Goal: Information Seeking & Learning: Find specific fact

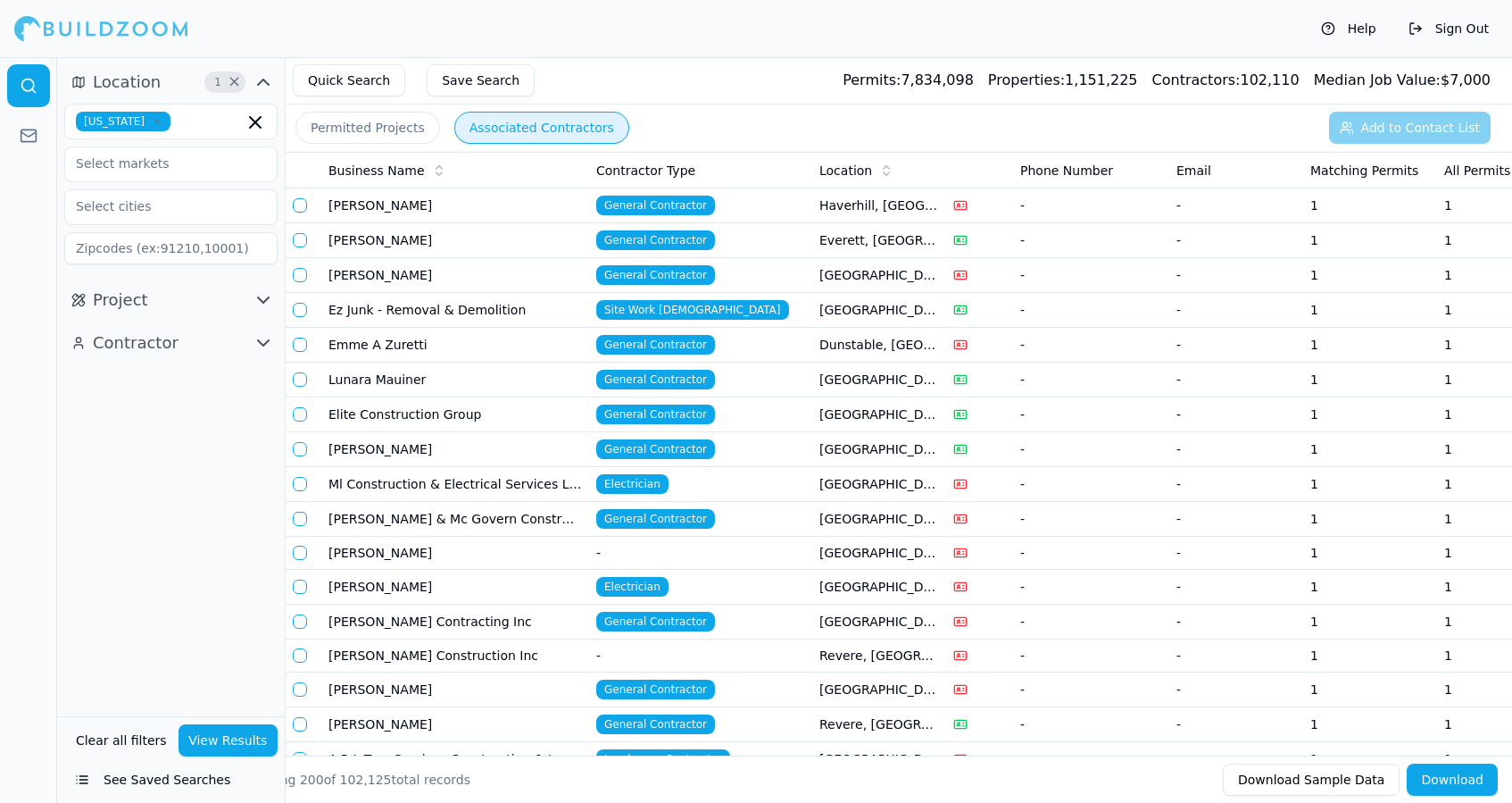
scroll to position [3322, 0]
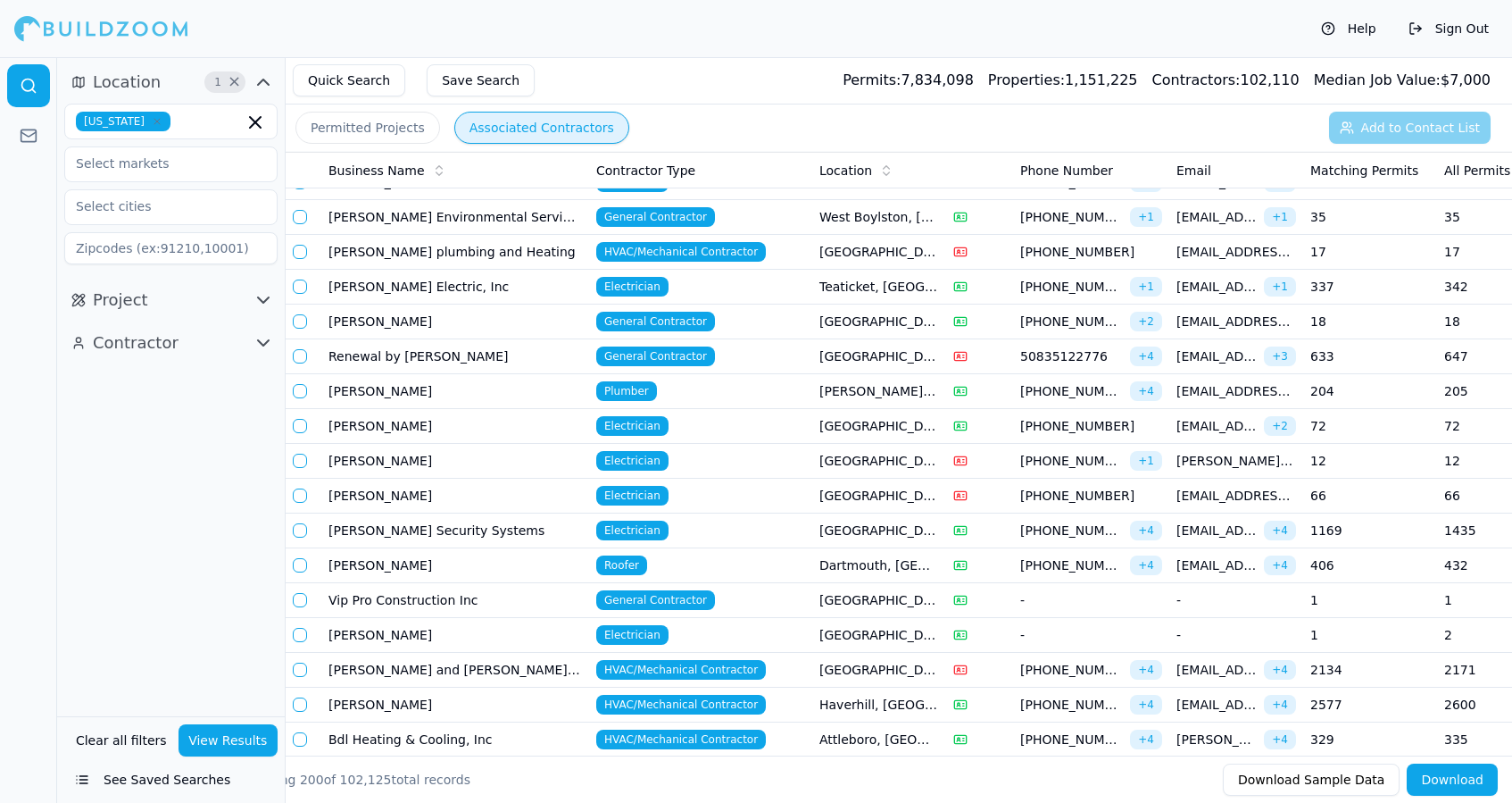
click at [491, 696] on td "Joseph T. Dipietro" at bounding box center [456, 705] width 268 height 35
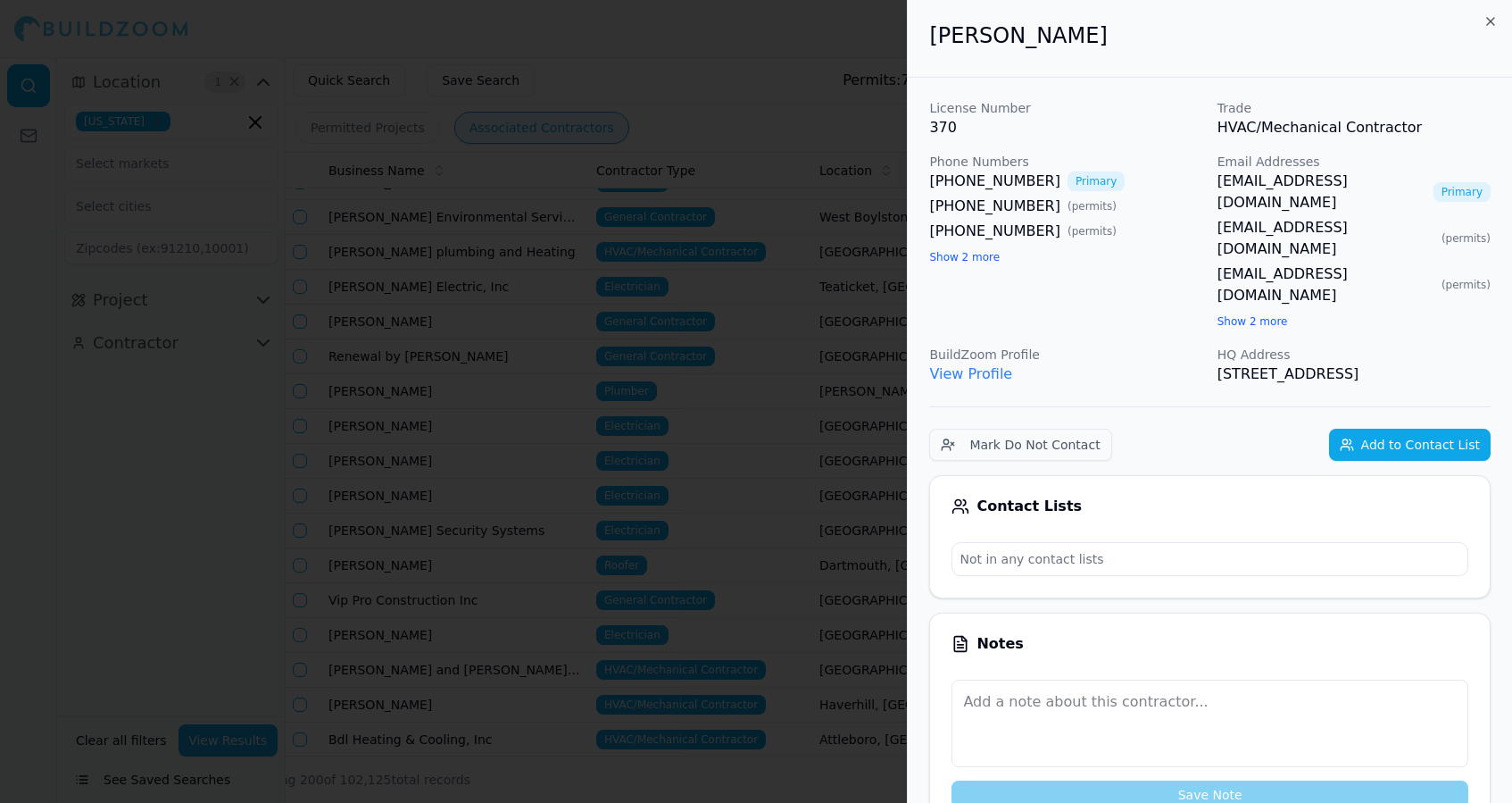
click at [1481, 17] on div "Joseph T. Dipietro" at bounding box center [1210, 39] width 604 height 78
click at [1493, 17] on icon "button" at bounding box center [1491, 21] width 15 height 15
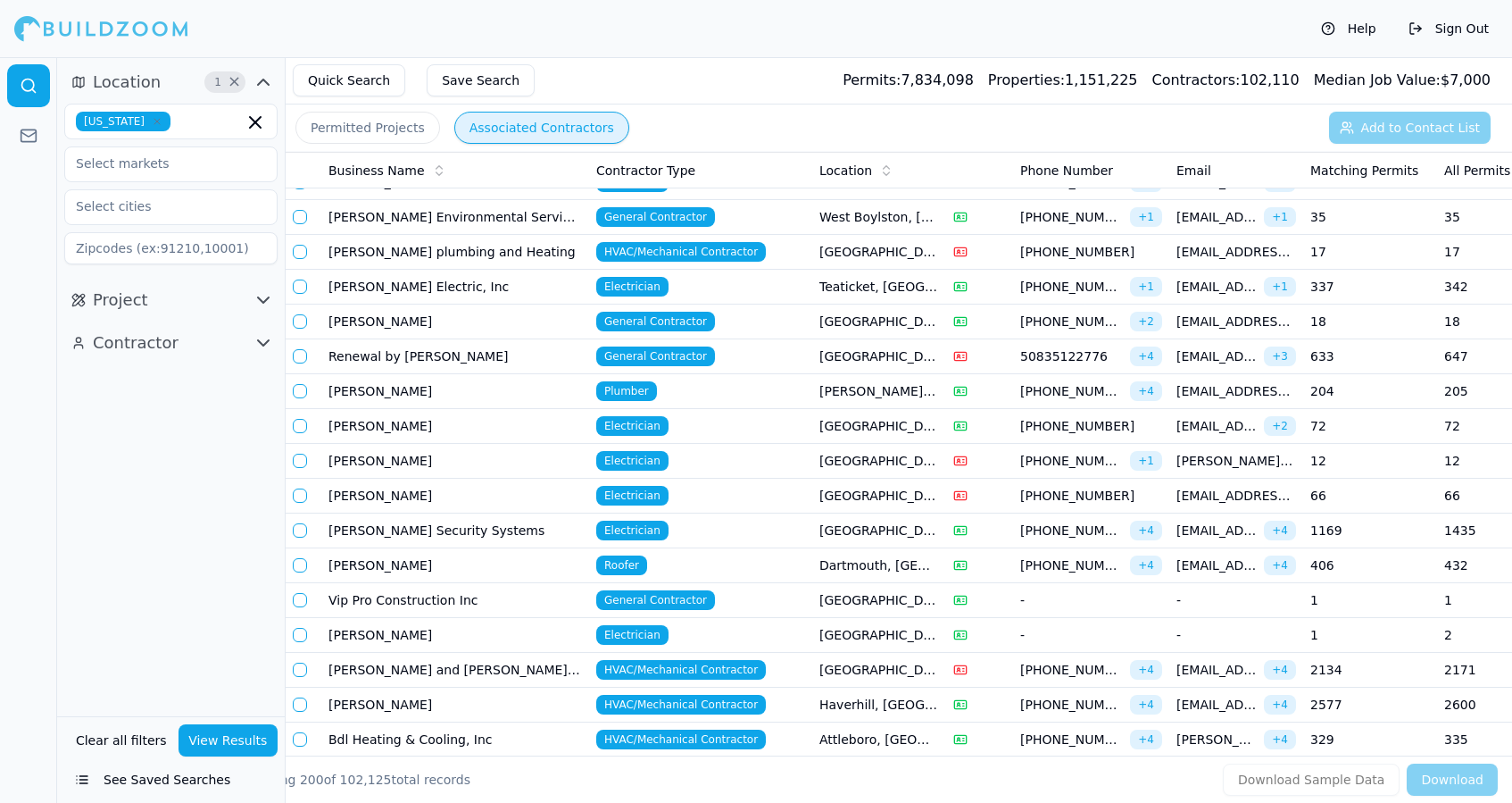
click at [124, 351] on span "Contractor" at bounding box center [136, 343] width 86 height 25
click at [135, 389] on input "text" at bounding box center [159, 381] width 189 height 32
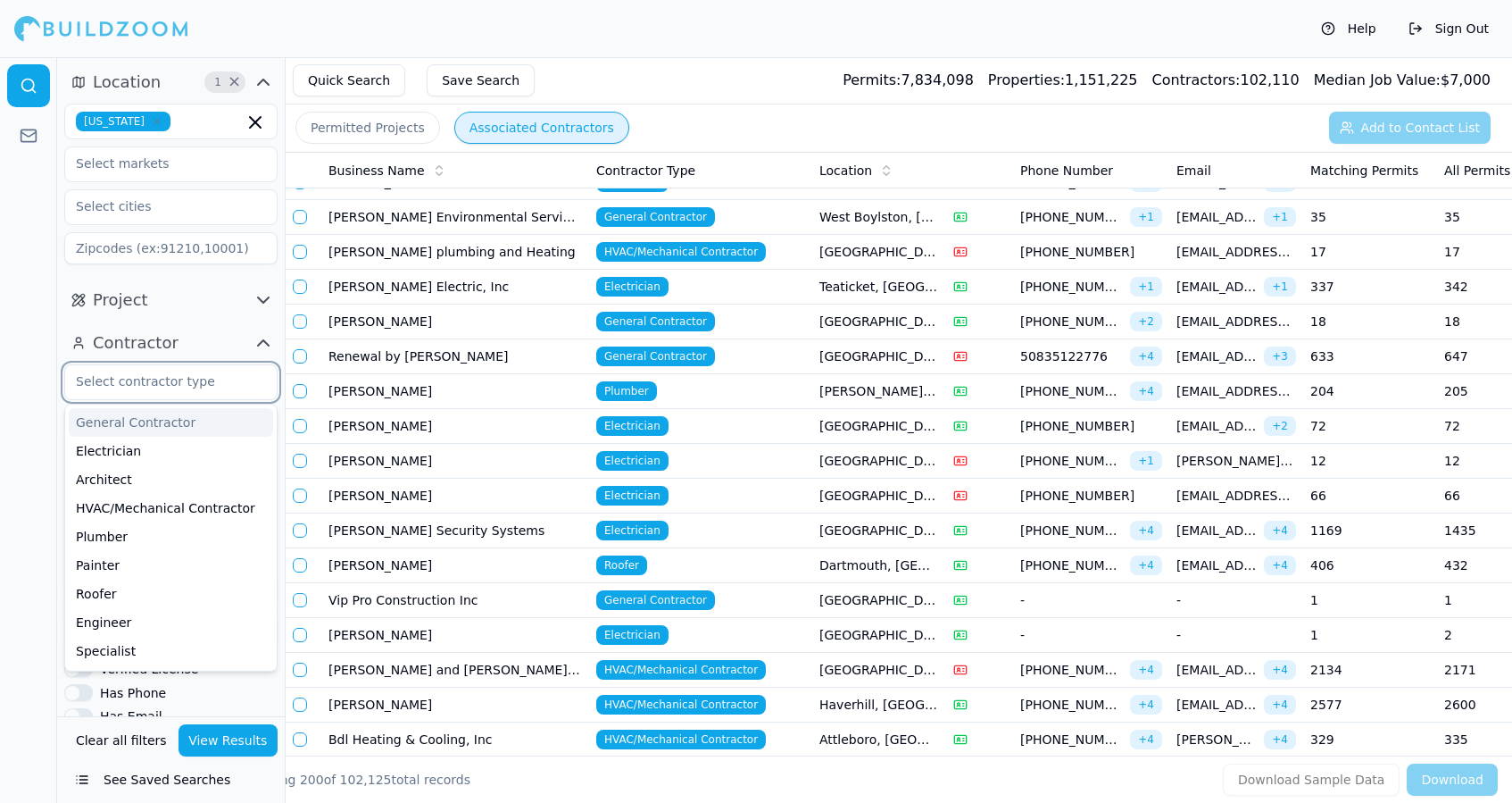
click at [138, 429] on div "General Contractor" at bounding box center [171, 422] width 204 height 28
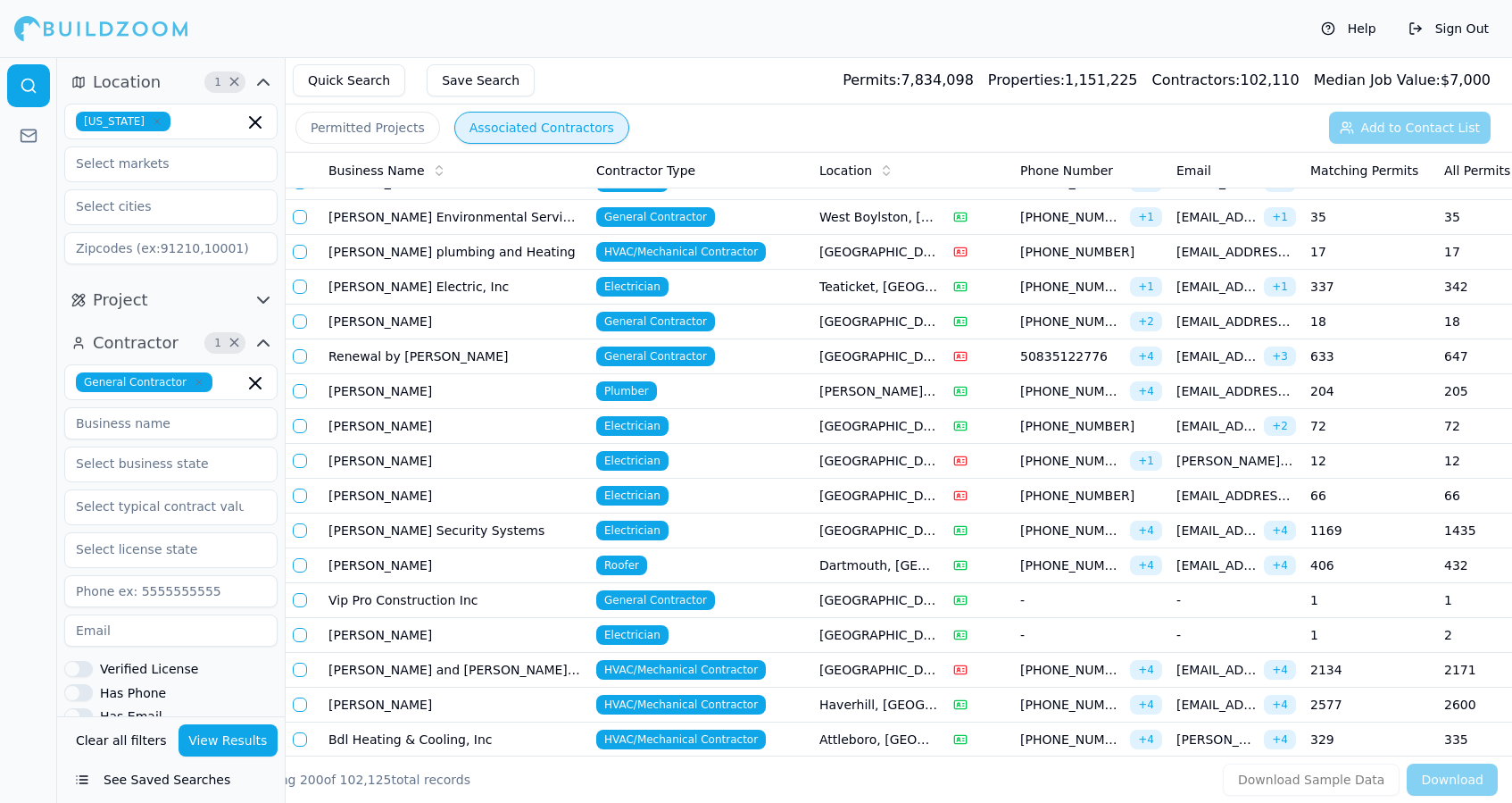
click at [209, 739] on button "View Results" at bounding box center [228, 740] width 100 height 32
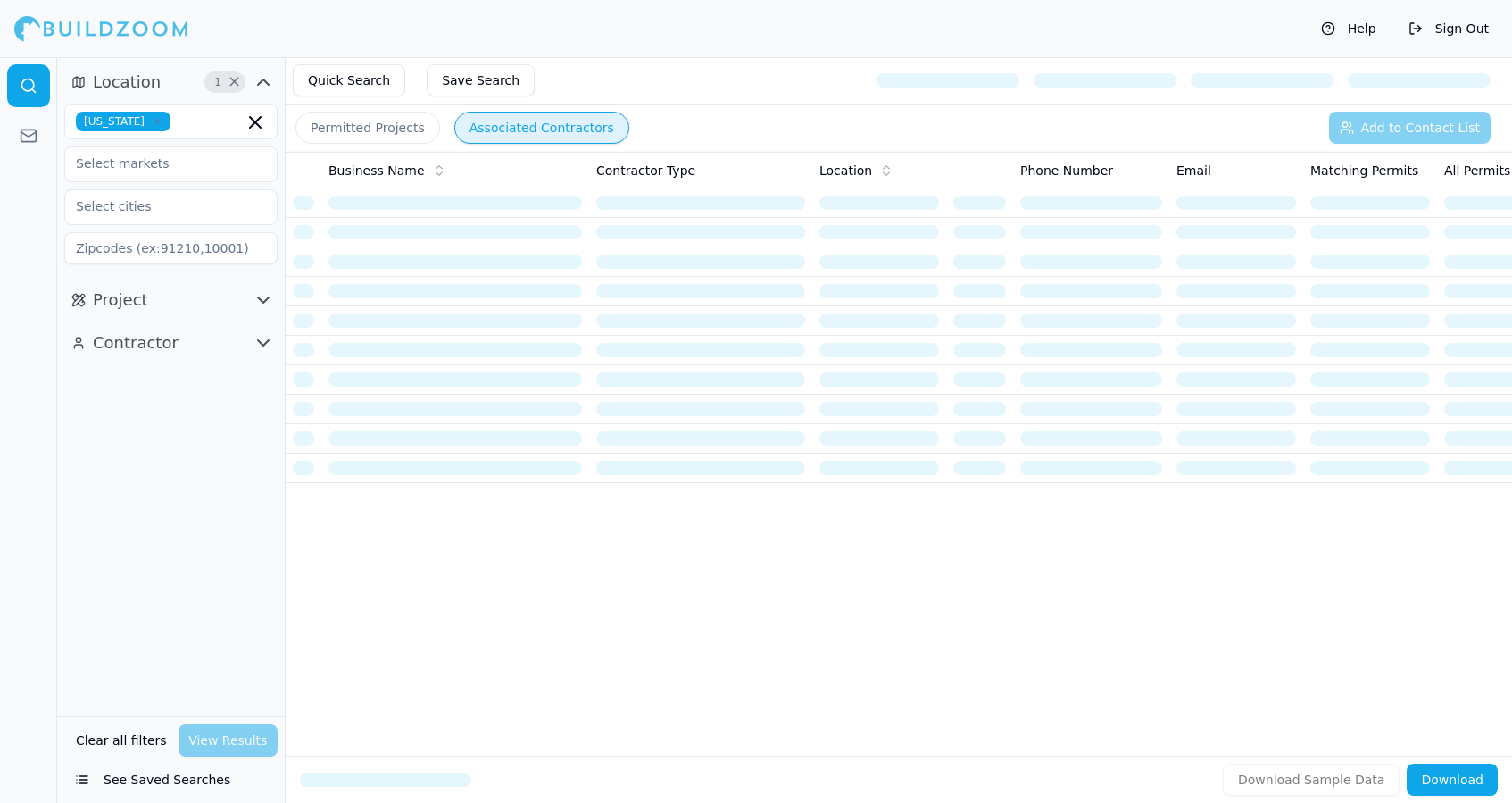
click at [203, 343] on button "Contractor" at bounding box center [171, 342] width 214 height 28
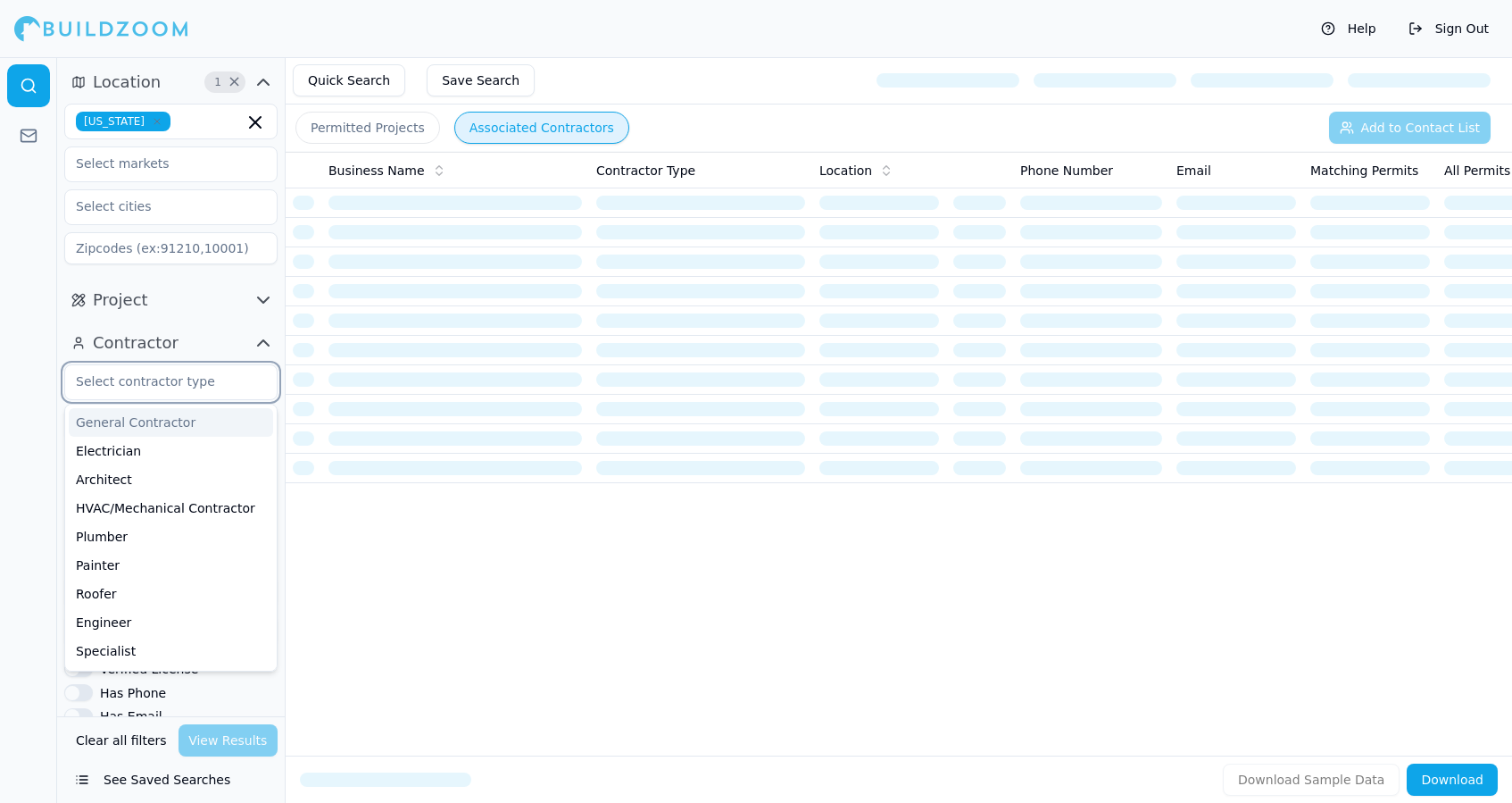
click at [190, 390] on input "text" at bounding box center [159, 381] width 189 height 32
click at [180, 426] on div "General Contractor" at bounding box center [171, 422] width 204 height 28
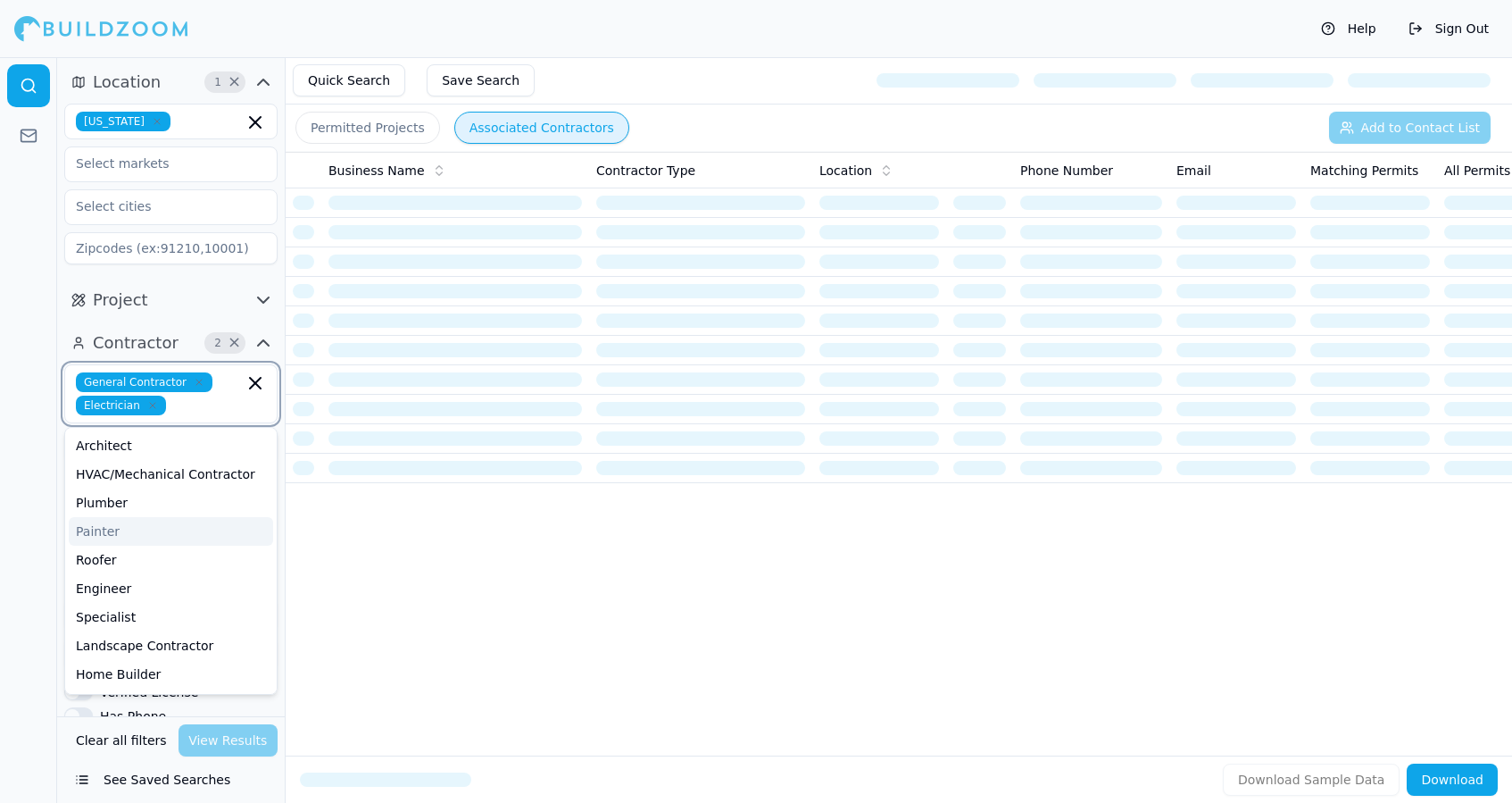
click at [151, 409] on icon "button" at bounding box center [153, 405] width 11 height 11
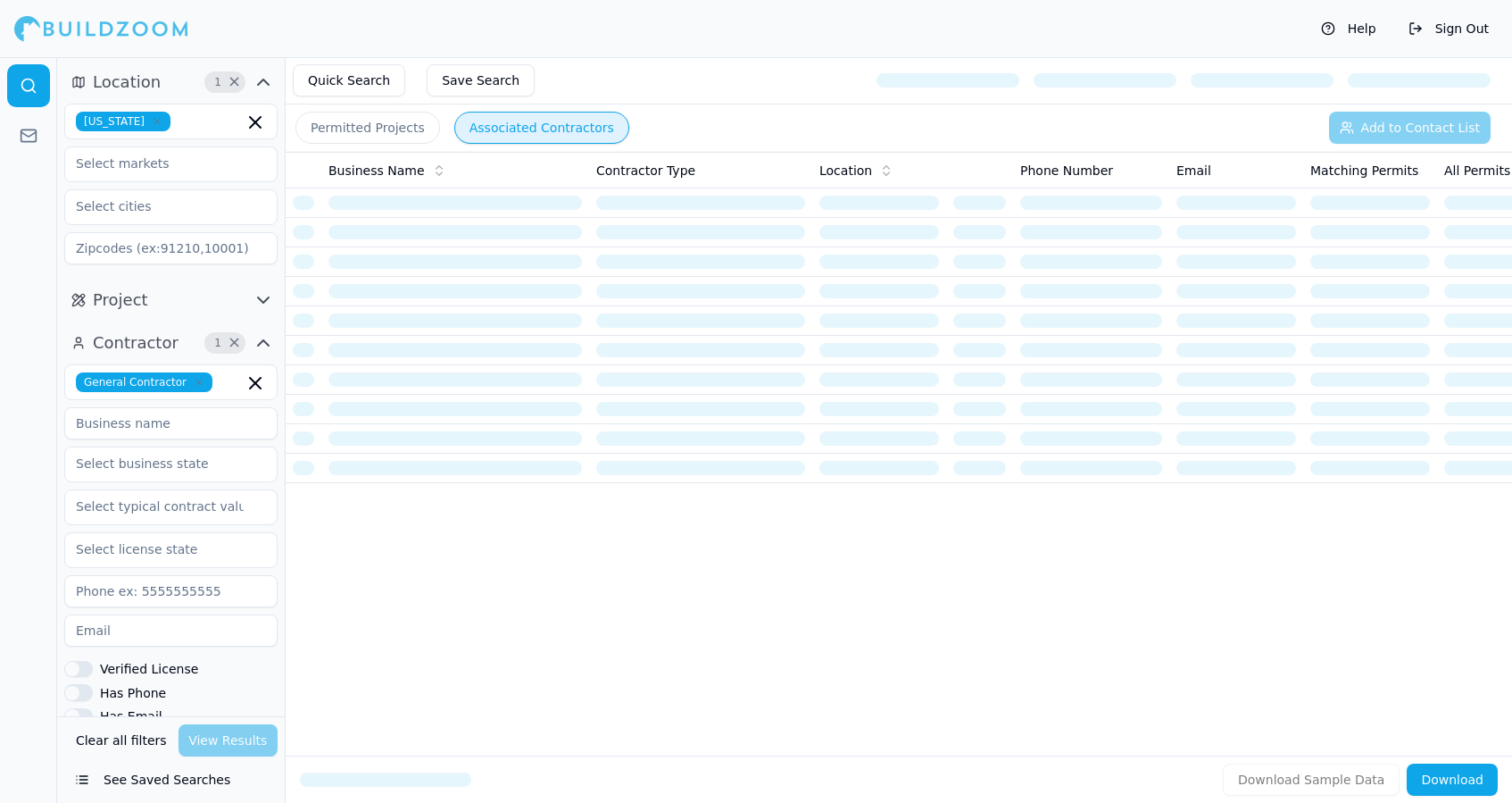
click at [216, 749] on div "Clear all filters View Results" at bounding box center [171, 740] width 214 height 32
click at [235, 743] on div "Clear all filters View Results" at bounding box center [171, 740] width 214 height 32
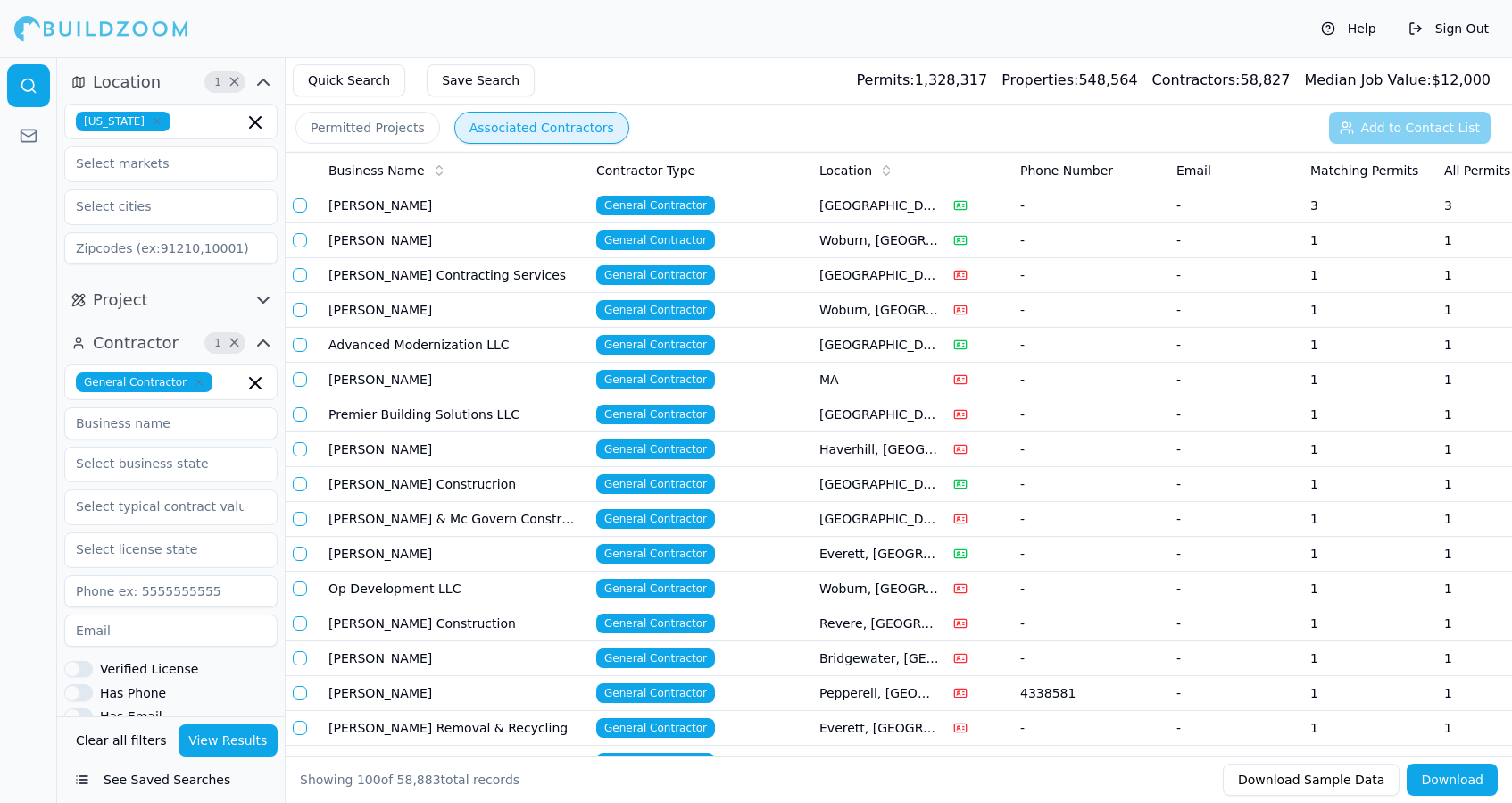
drag, startPoint x: 388, startPoint y: 253, endPoint x: 656, endPoint y: 64, distance: 327.9
click at [656, 57] on main "Quick Search Save Search Permits: 1,328,317 Properties: 548,564 Contractors: 58…" at bounding box center [927, 57] width 1170 height 0
click at [656, 64] on div "Quick Search Save Search Permits: 1,328,317 Properties: 548,564 Contractors: 58…" at bounding box center [899, 81] width 1226 height 48
click at [454, 210] on td "[PERSON_NAME]" at bounding box center [456, 206] width 268 height 35
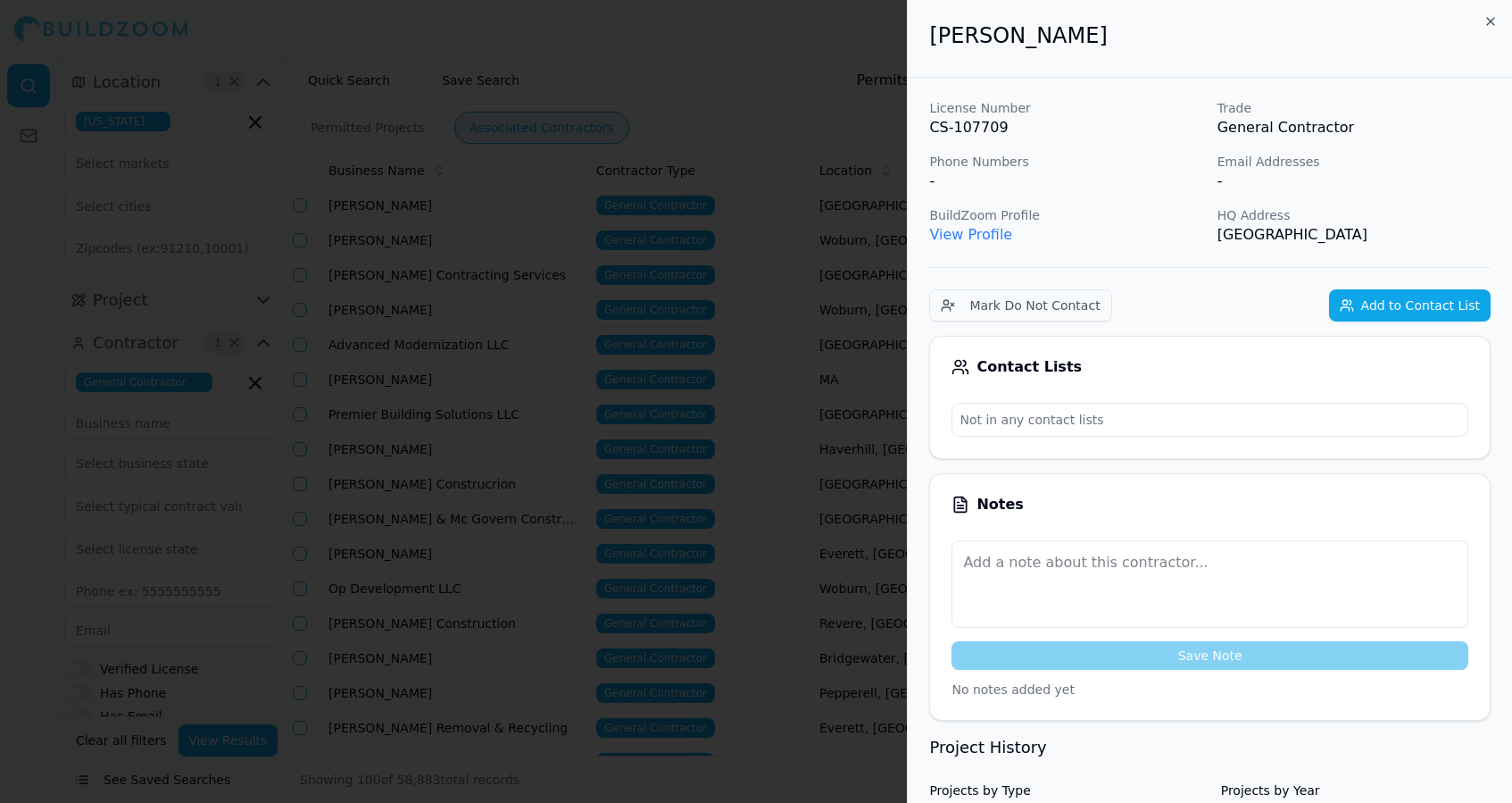
click at [951, 234] on link "View Profile" at bounding box center [970, 233] width 83 height 17
click at [361, 13] on div at bounding box center [756, 402] width 1512 height 803
